Goal: Check status: Check status

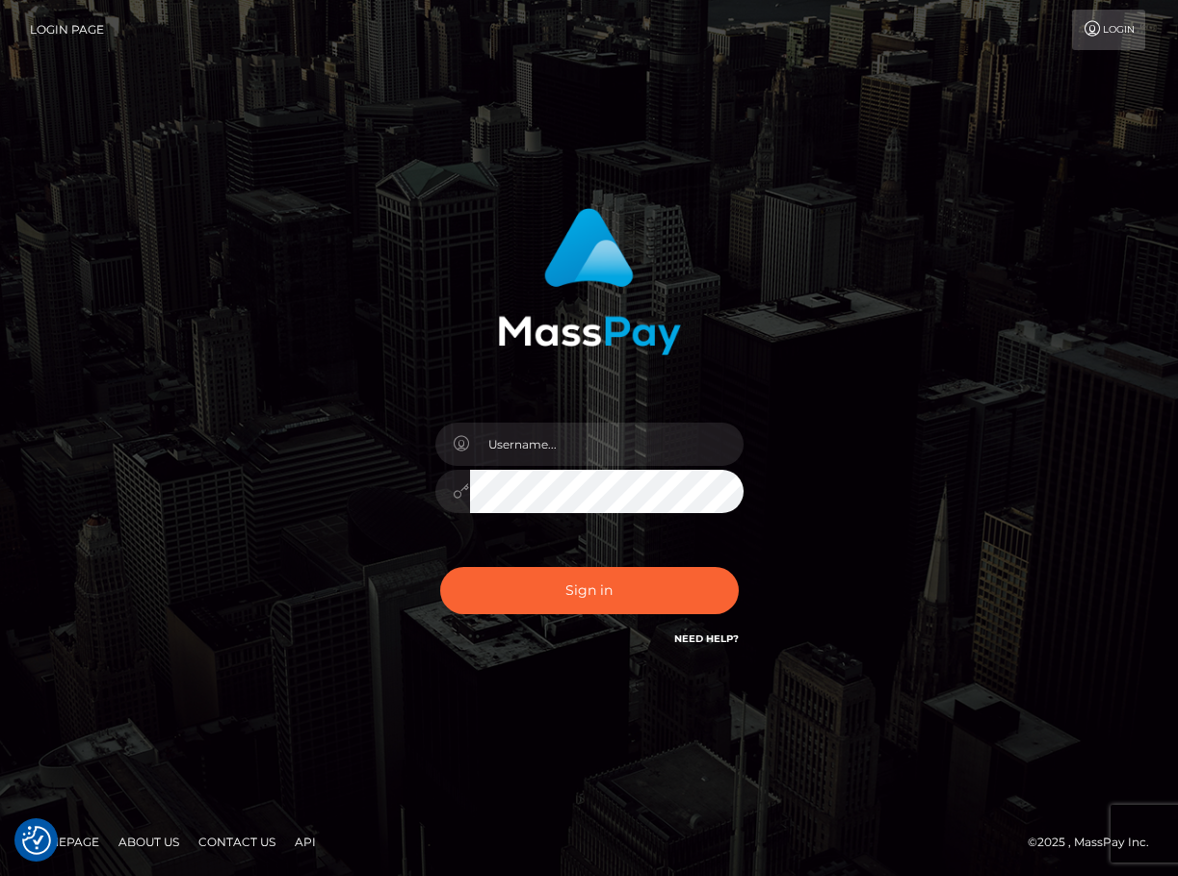
click at [1045, 350] on div "Sign in" at bounding box center [589, 439] width 1098 height 490
click at [557, 446] on input "text" at bounding box center [606, 444] width 273 height 43
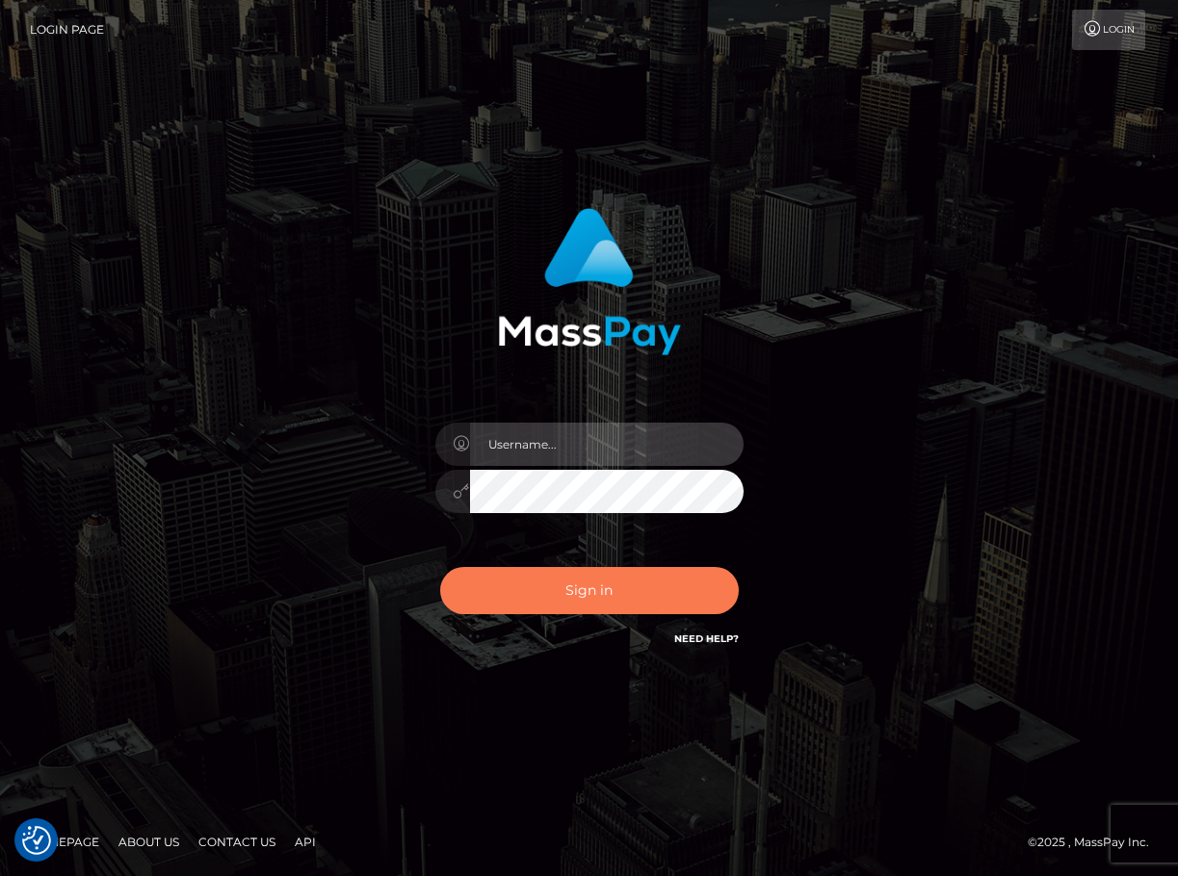
type input "ChristianC.xcite"
click at [659, 608] on button "Sign in" at bounding box center [589, 590] width 298 height 47
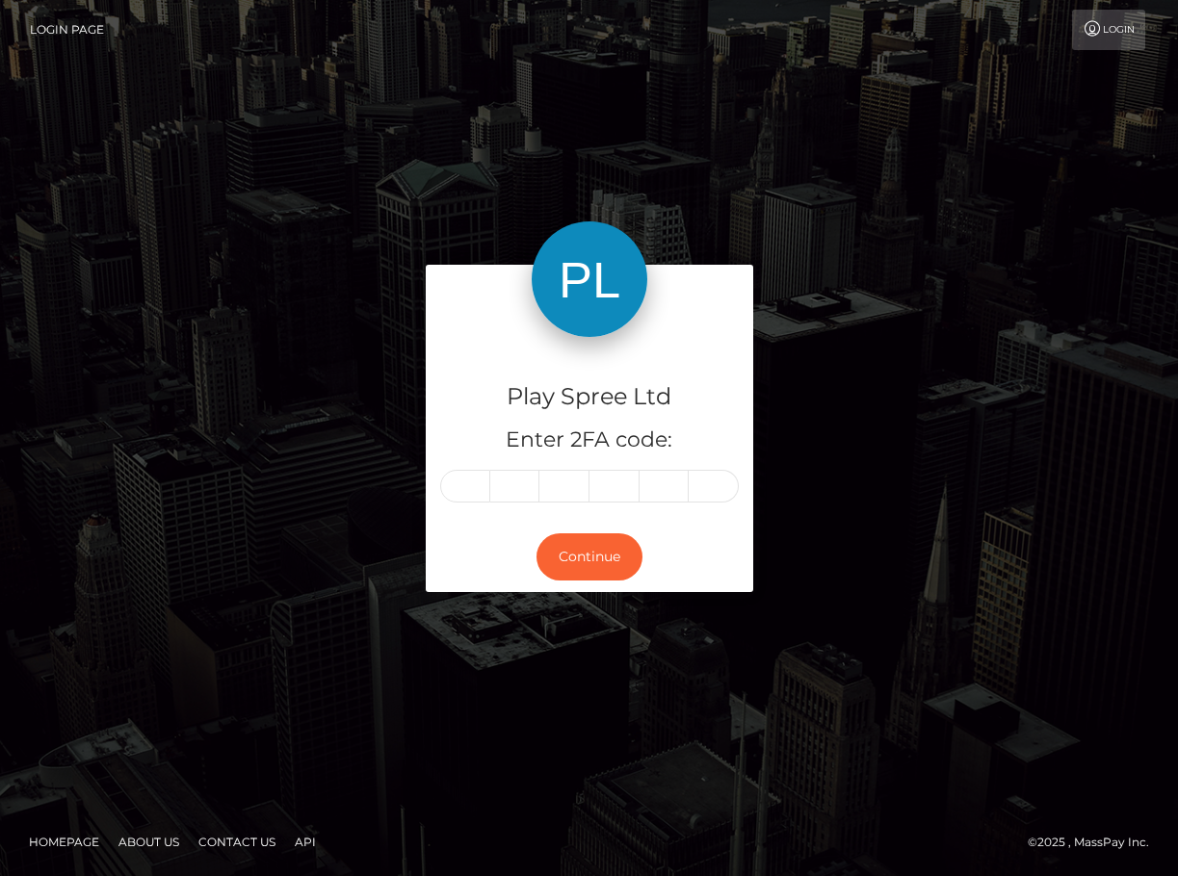
click at [446, 485] on input "text" at bounding box center [465, 486] width 50 height 33
type input "9"
type input "8"
type input "4"
type input "7"
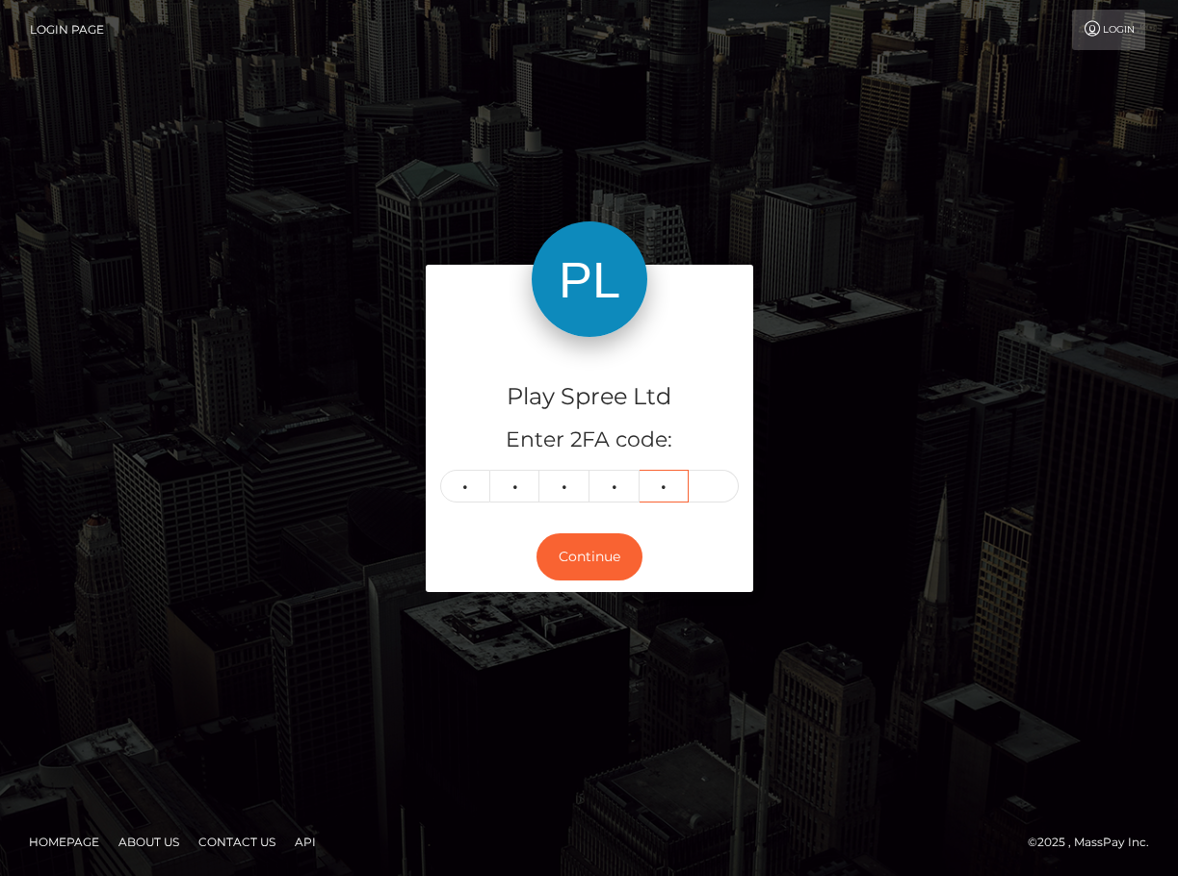
type input "3"
type input "8"
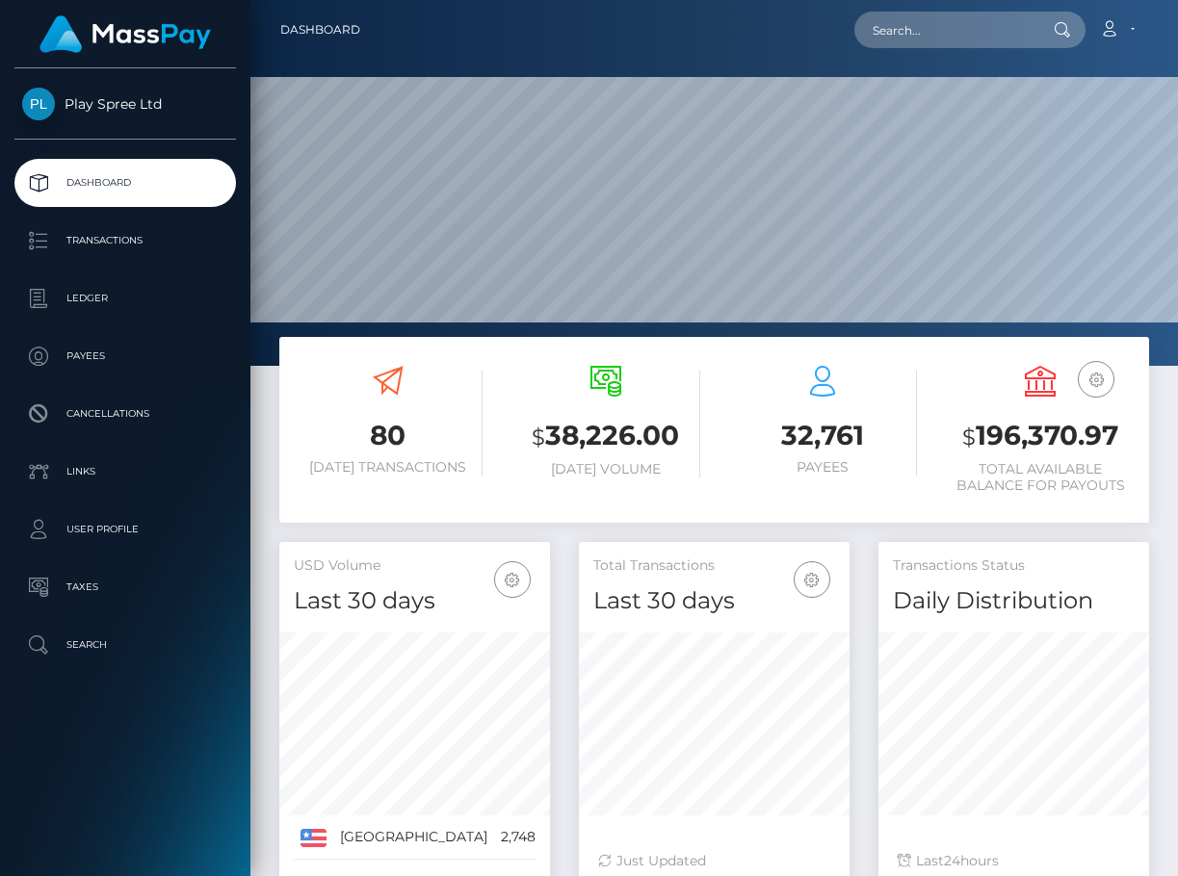
scroll to position [342, 271]
click at [1009, 439] on h3 "$ 196,370.97" at bounding box center [1040, 436] width 189 height 39
click at [1009, 438] on h3 "$ 196,370.97" at bounding box center [1040, 436] width 189 height 39
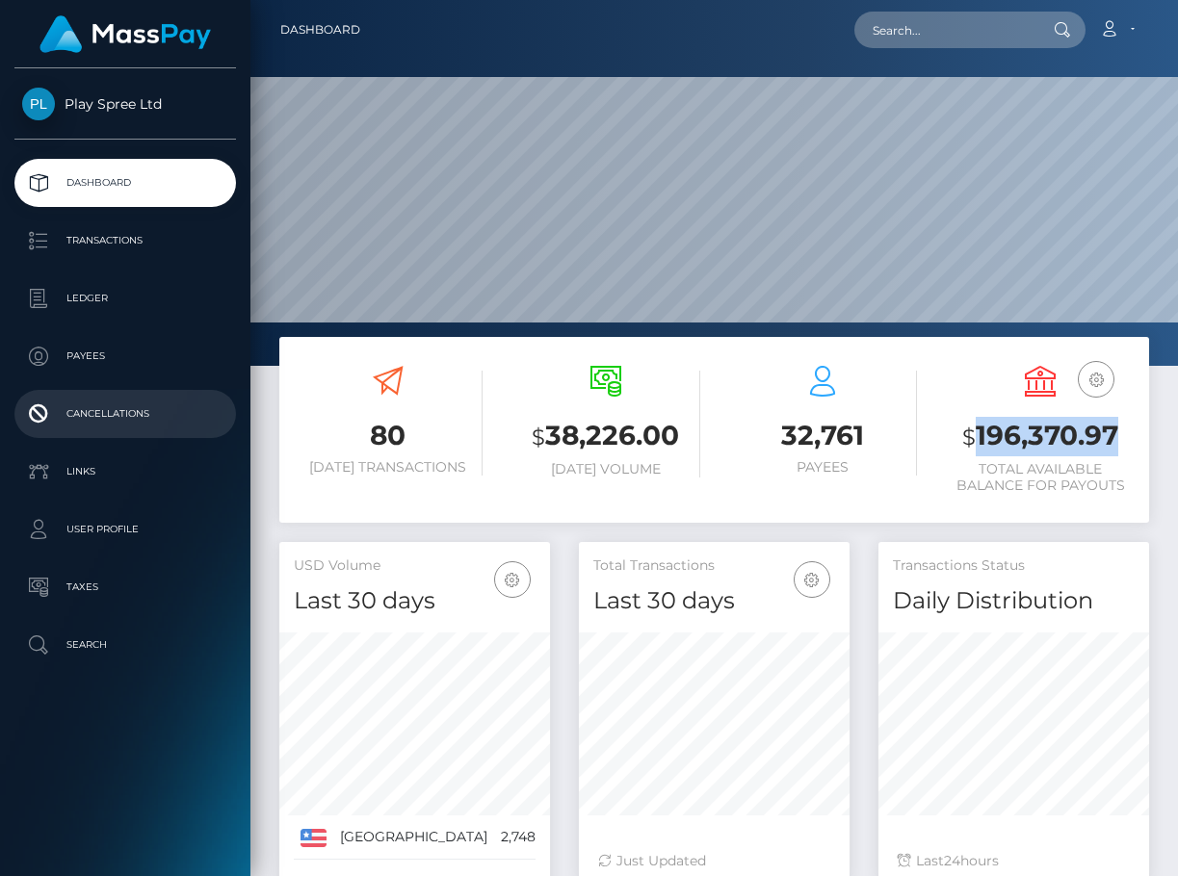
copy h3 "196,370.97"
